Goal: Find specific page/section: Find specific page/section

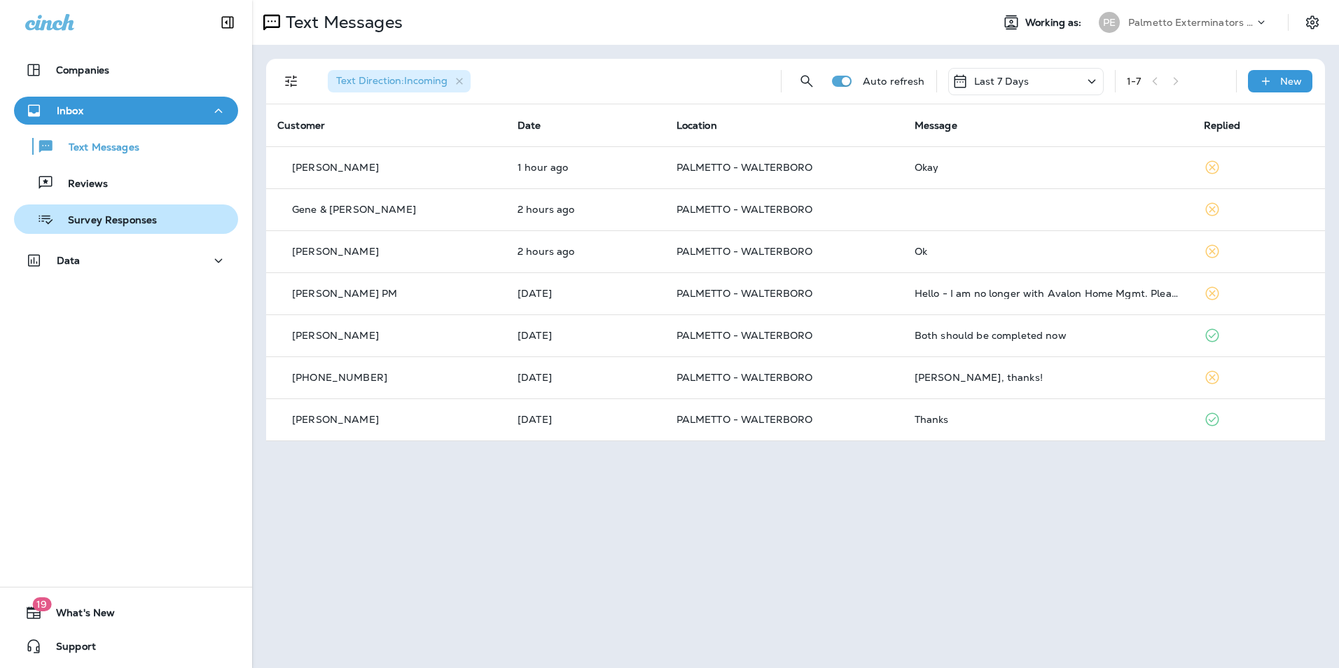
click at [180, 226] on div "Survey Responses" at bounding box center [126, 219] width 213 height 21
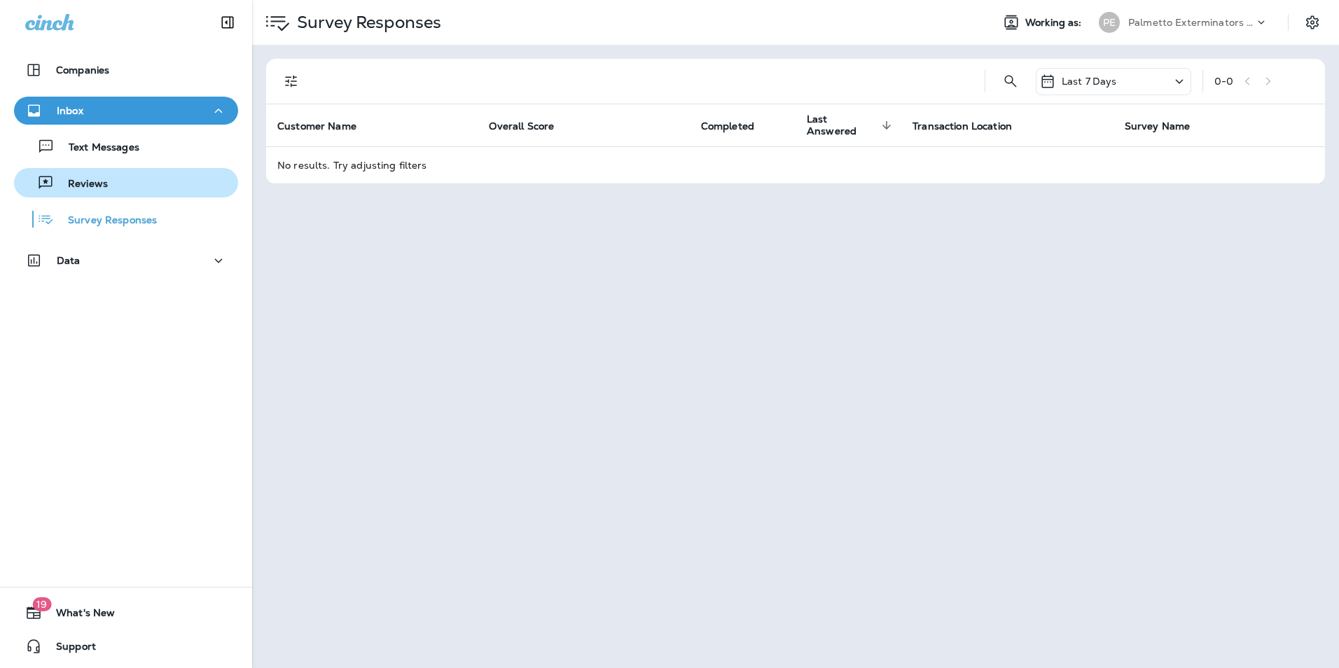
click at [174, 181] on div "Reviews" at bounding box center [126, 182] width 213 height 21
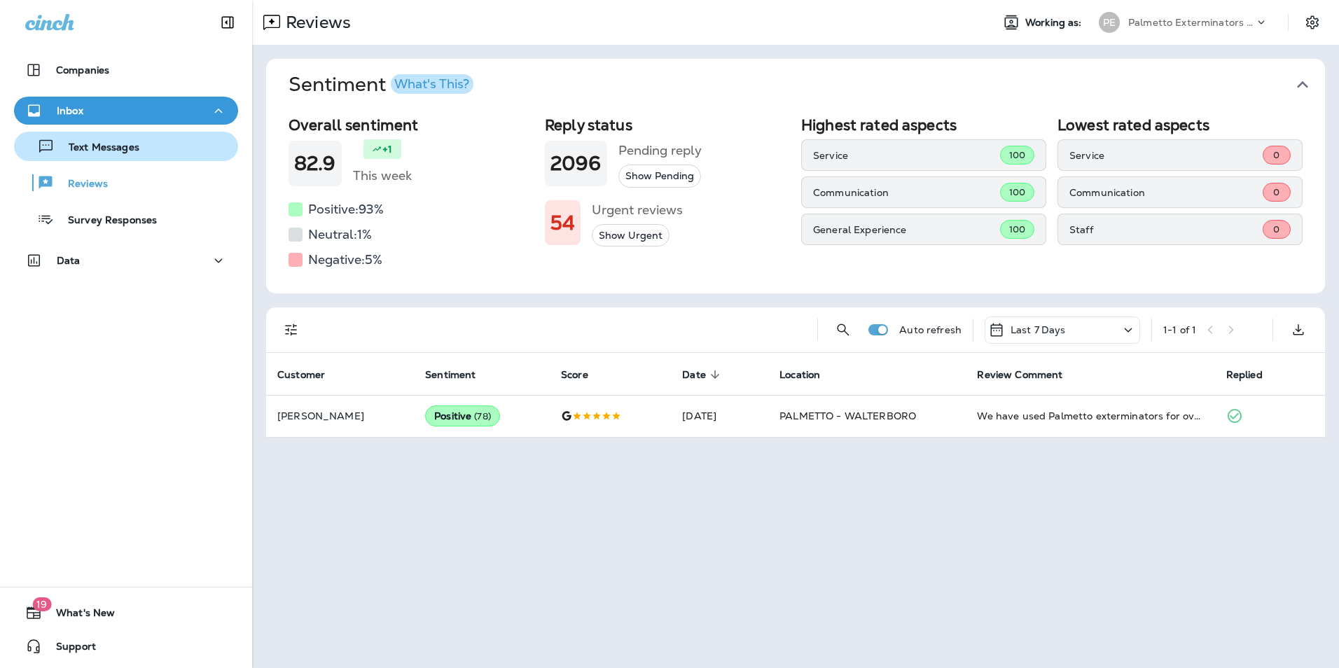
click at [185, 141] on div "Text Messages" at bounding box center [126, 146] width 213 height 21
